Goal: Information Seeking & Learning: Learn about a topic

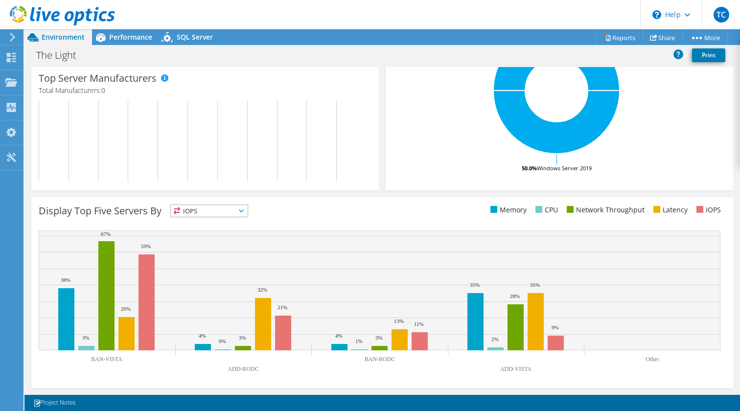
scroll to position [242, 0]
click at [244, 211] on icon at bounding box center [241, 211] width 5 height 3
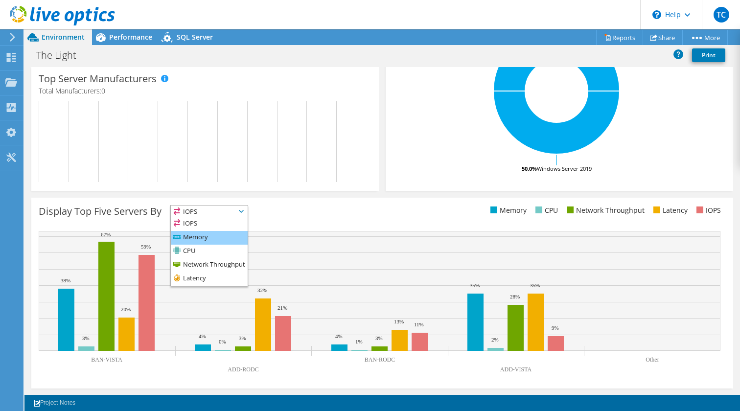
click at [220, 233] on li "Memory" at bounding box center [209, 238] width 77 height 14
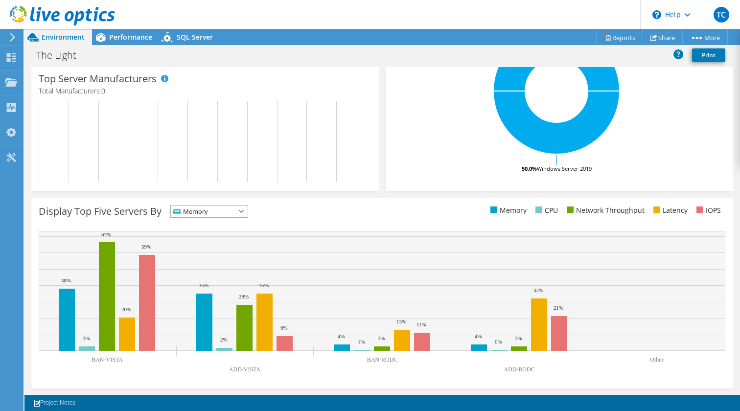
click at [243, 211] on icon at bounding box center [241, 211] width 5 height 3
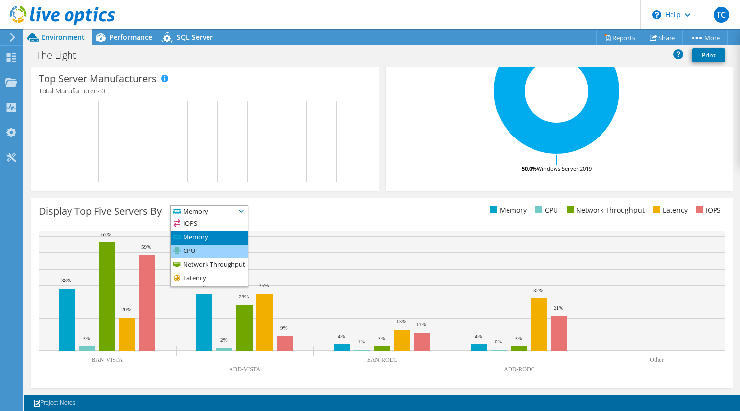
click at [215, 247] on li "CPU" at bounding box center [209, 252] width 77 height 14
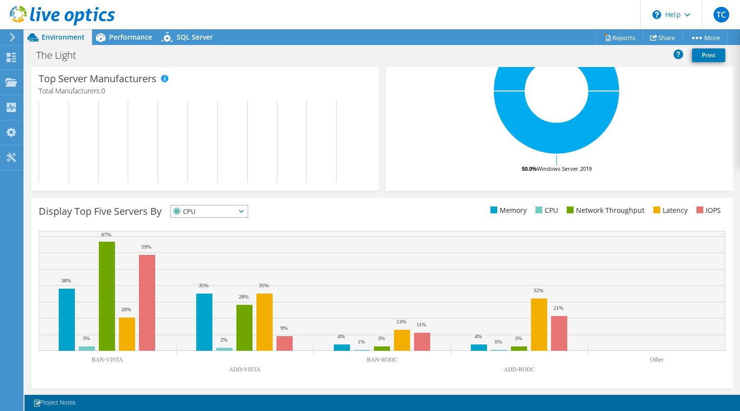
click at [243, 211] on icon at bounding box center [241, 211] width 5 height 3
click at [201, 260] on li "Network Throughput" at bounding box center [209, 265] width 77 height 14
click at [262, 211] on span "Network Throughput" at bounding box center [220, 211] width 99 height 12
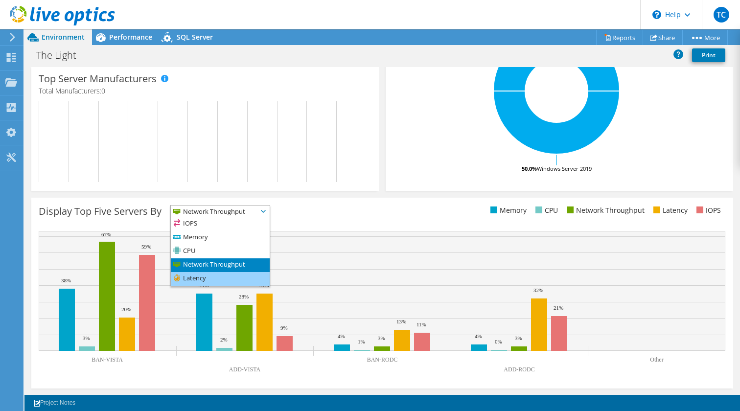
click at [207, 276] on li "Latency" at bounding box center [220, 279] width 99 height 14
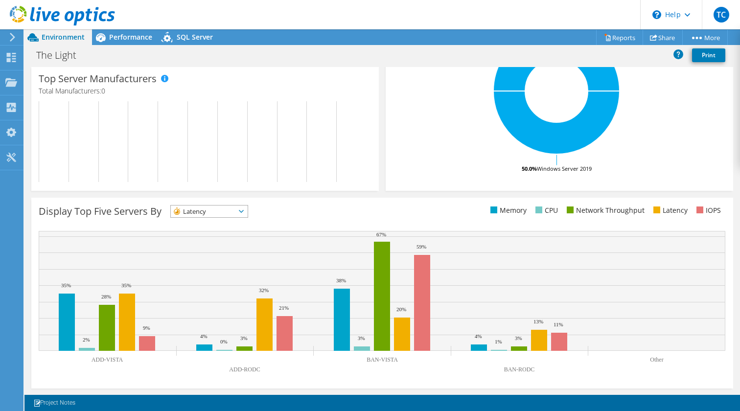
click at [242, 211] on icon at bounding box center [241, 211] width 5 height 3
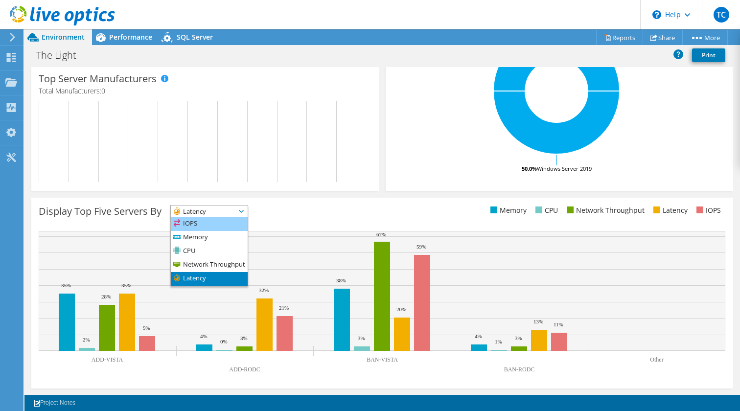
click at [196, 223] on li "IOPS" at bounding box center [209, 224] width 77 height 14
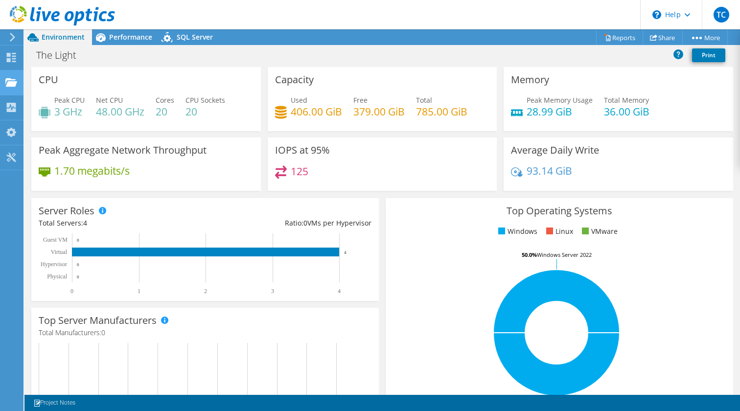
scroll to position [0, 0]
click at [130, 33] on span "Performance" at bounding box center [130, 36] width 43 height 9
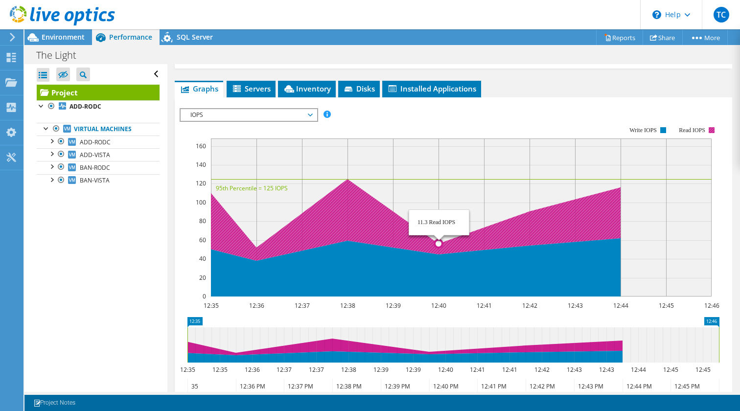
scroll to position [194, 0]
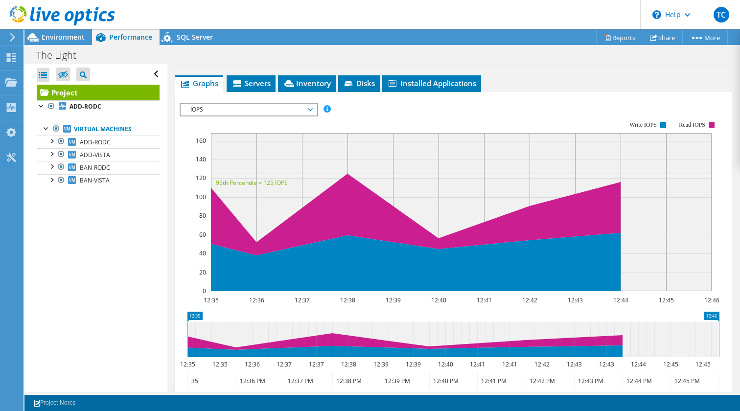
click at [226, 113] on span "IOPS" at bounding box center [248, 110] width 126 height 12
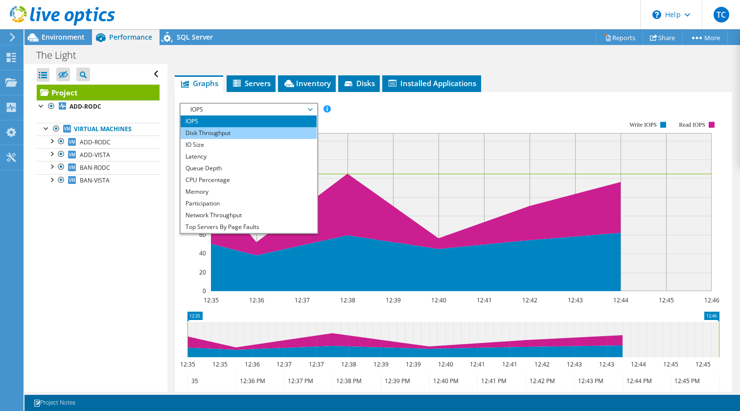
click at [219, 129] on li "Disk Throughput" at bounding box center [247, 133] width 135 height 12
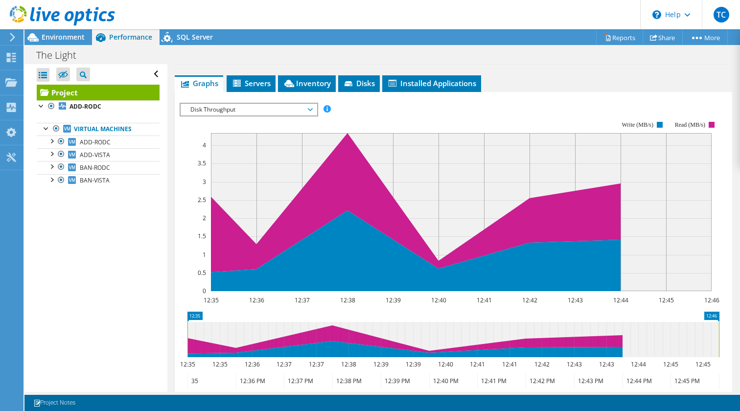
click at [308, 109] on span "Disk Throughput" at bounding box center [248, 110] width 126 height 12
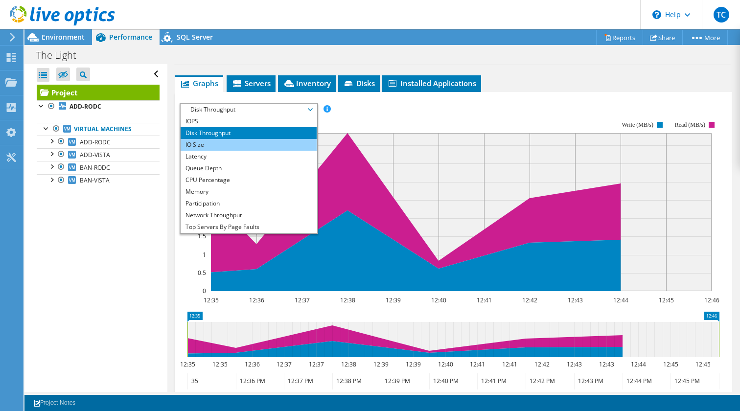
click at [257, 142] on li "IO Size" at bounding box center [247, 145] width 135 height 12
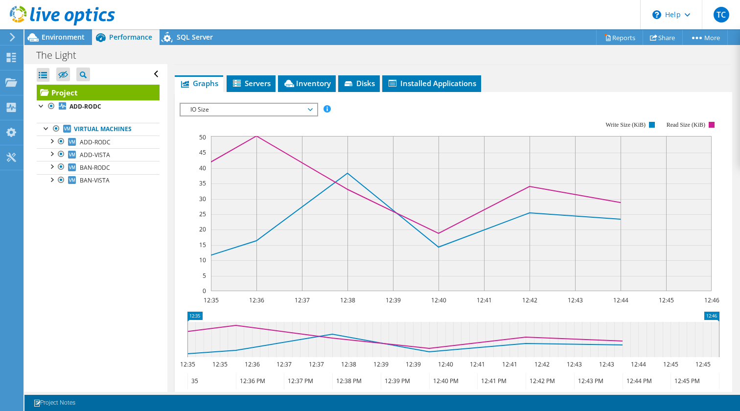
click at [274, 106] on span "IO Size" at bounding box center [248, 110] width 126 height 12
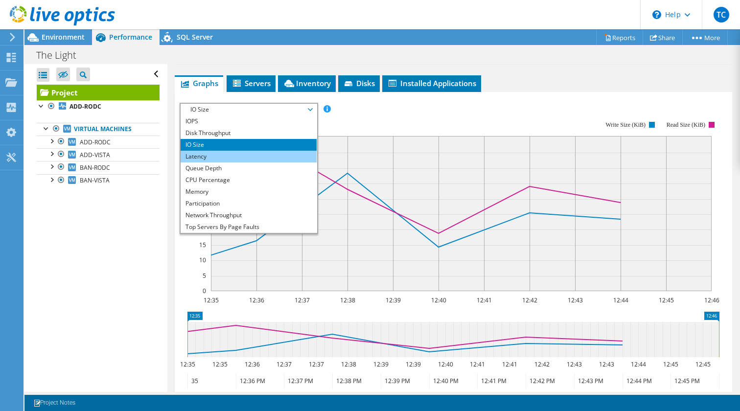
click at [234, 155] on li "Latency" at bounding box center [247, 157] width 135 height 12
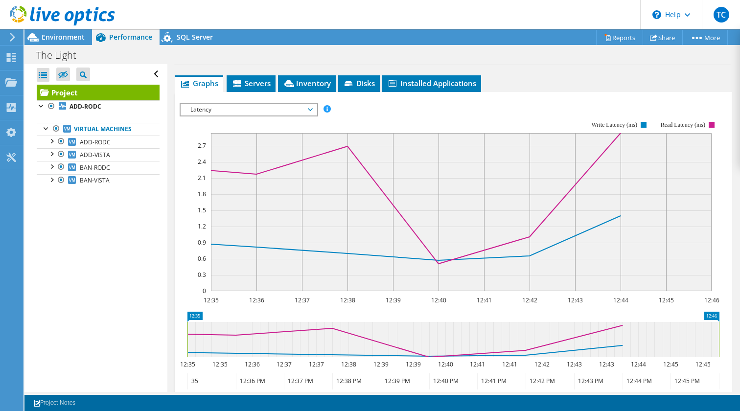
scroll to position [208, 0]
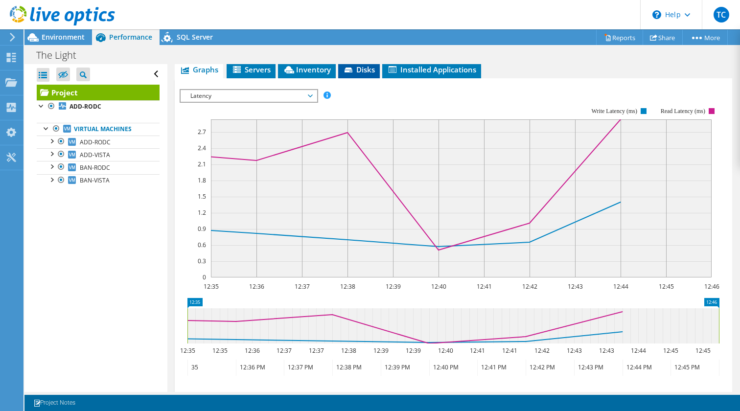
click at [362, 66] on span "Disks" at bounding box center [359, 70] width 32 height 10
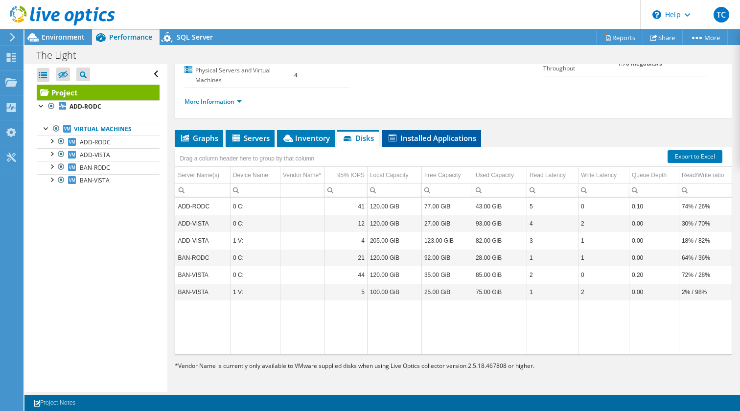
click at [447, 137] on span "Installed Applications" at bounding box center [431, 138] width 89 height 10
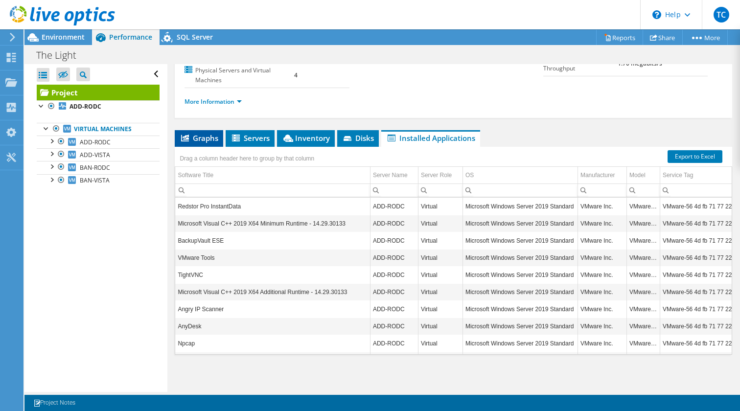
click at [201, 141] on span "Graphs" at bounding box center [199, 138] width 39 height 10
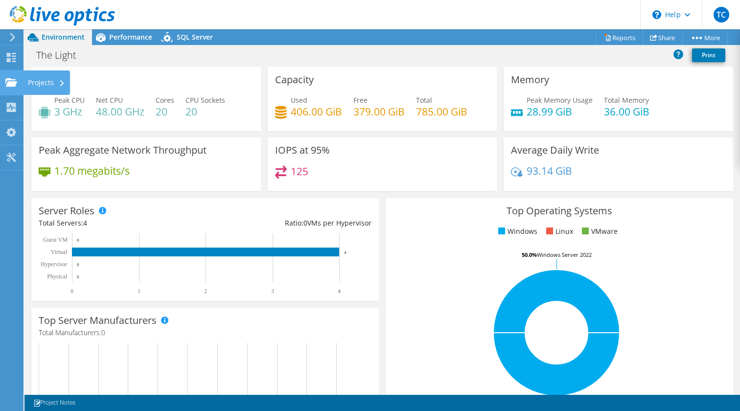
click at [32, 82] on div "Projects" at bounding box center [46, 82] width 47 height 24
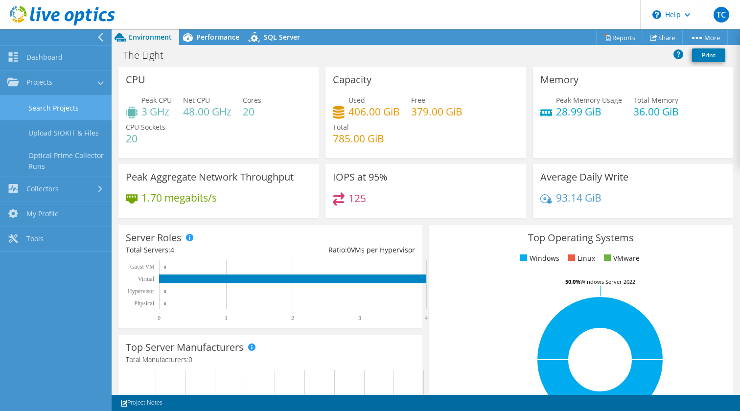
click at [44, 106] on link "Search Projects" at bounding box center [56, 107] width 112 height 25
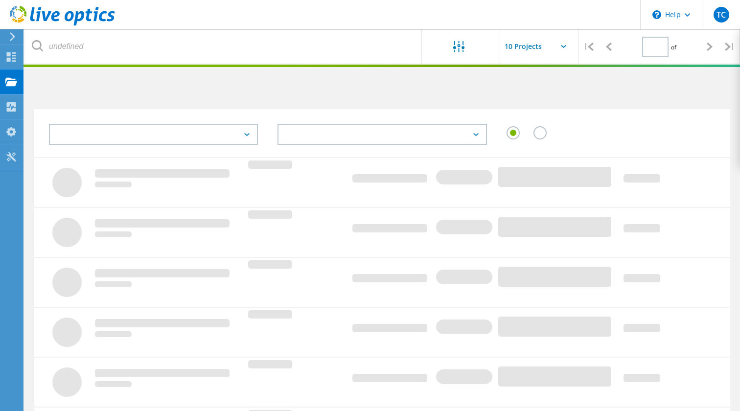
type input "1"
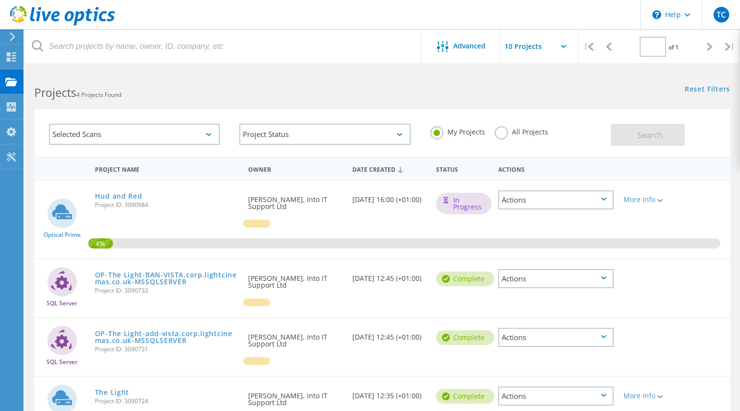
type input "1"
click at [117, 197] on link "Hud and Red" at bounding box center [118, 196] width 47 height 7
